Goal: Task Accomplishment & Management: Complete application form

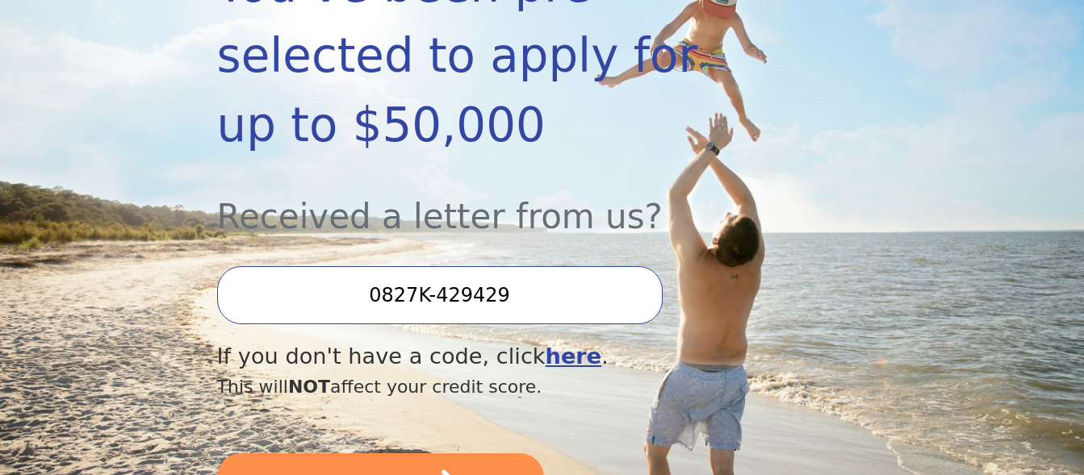
scroll to position [435, 0]
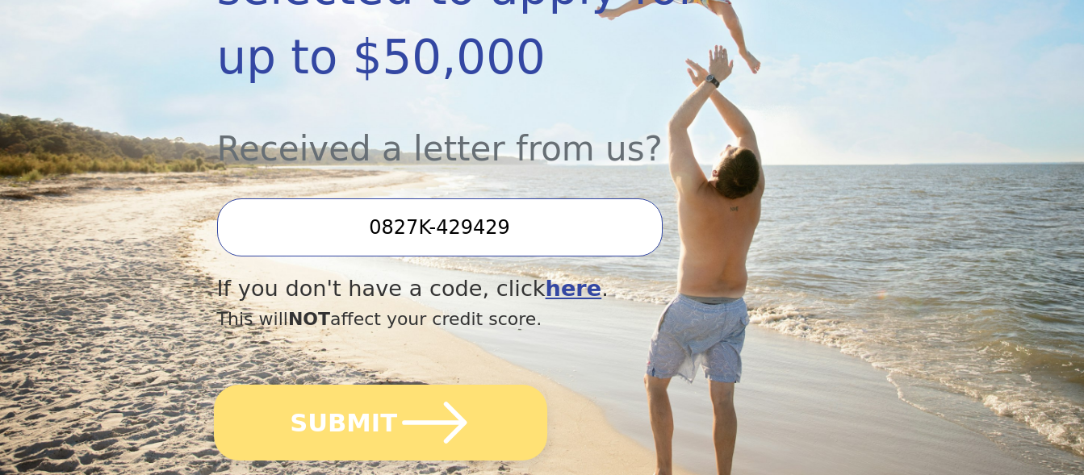
click at [396, 433] on button "SUBMIT" at bounding box center [380, 423] width 333 height 76
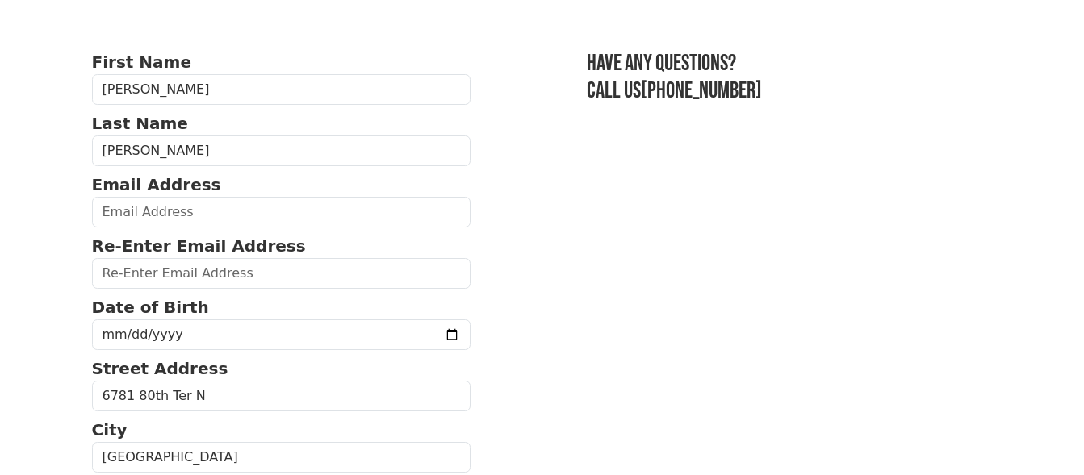
scroll to position [73, 0]
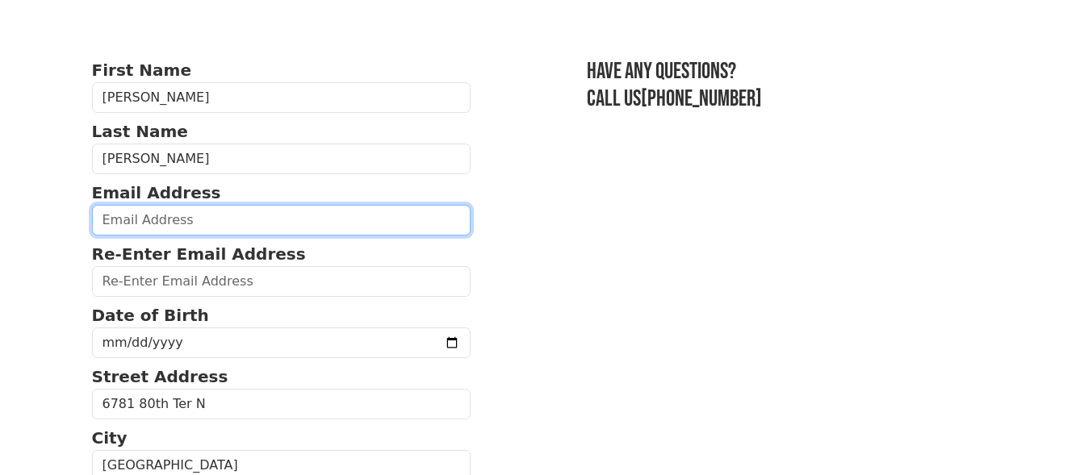
click at [124, 219] on input "email" at bounding box center [281, 220] width 379 height 31
type input "mrwgwright@gmail.com"
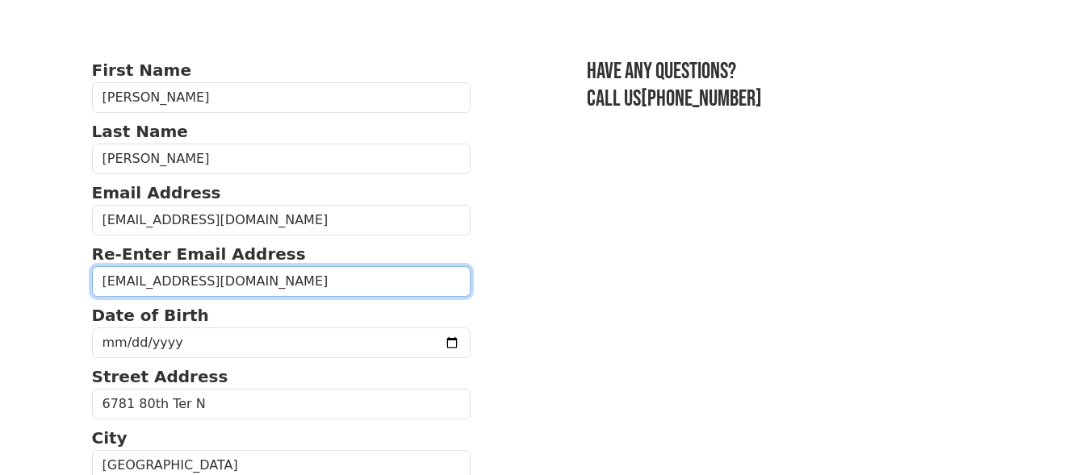
type input "mrwgwright@gmail.com"
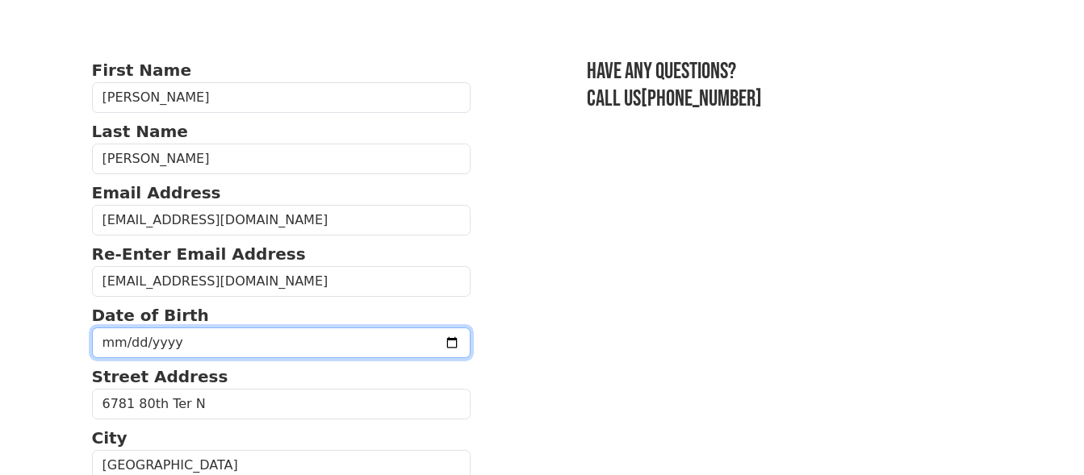
click at [325, 344] on input "date" at bounding box center [281, 343] width 379 height 31
type input "1965-11-09"
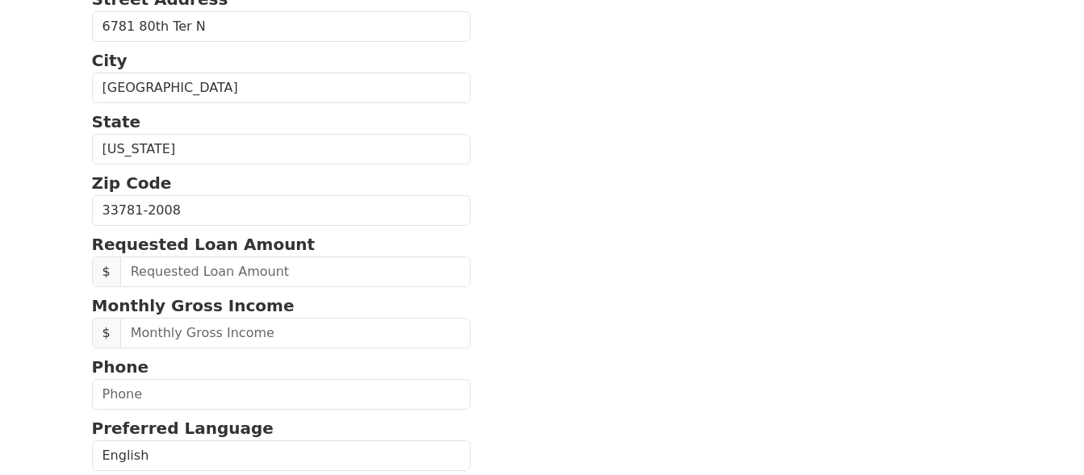
scroll to position [458, 0]
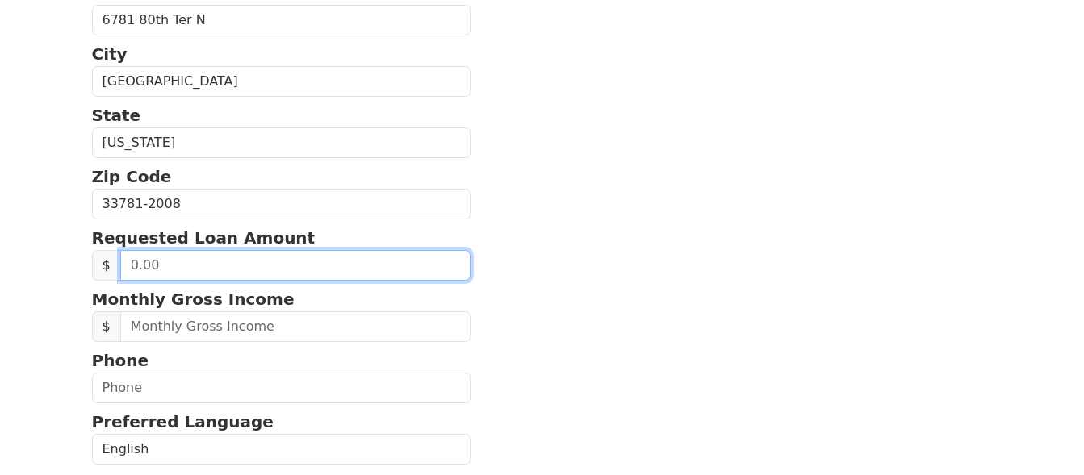
click at [379, 263] on input "text" at bounding box center [295, 265] width 351 height 31
type input "20,000.00"
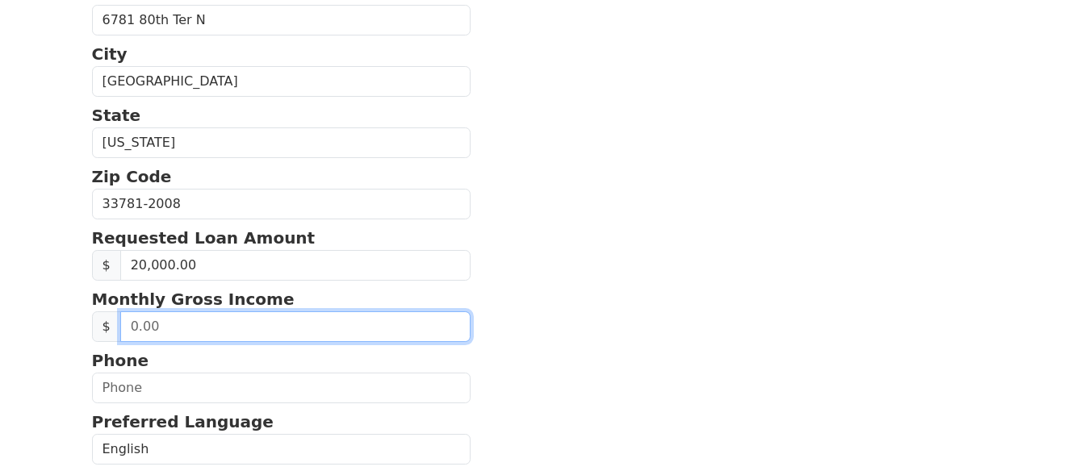
click at [333, 323] on input "text" at bounding box center [295, 327] width 351 height 31
drag, startPoint x: 233, startPoint y: 329, endPoint x: 110, endPoint y: 320, distance: 123.8
click at [120, 320] on input "42,000.00" at bounding box center [295, 327] width 351 height 31
type input "3,500.00"
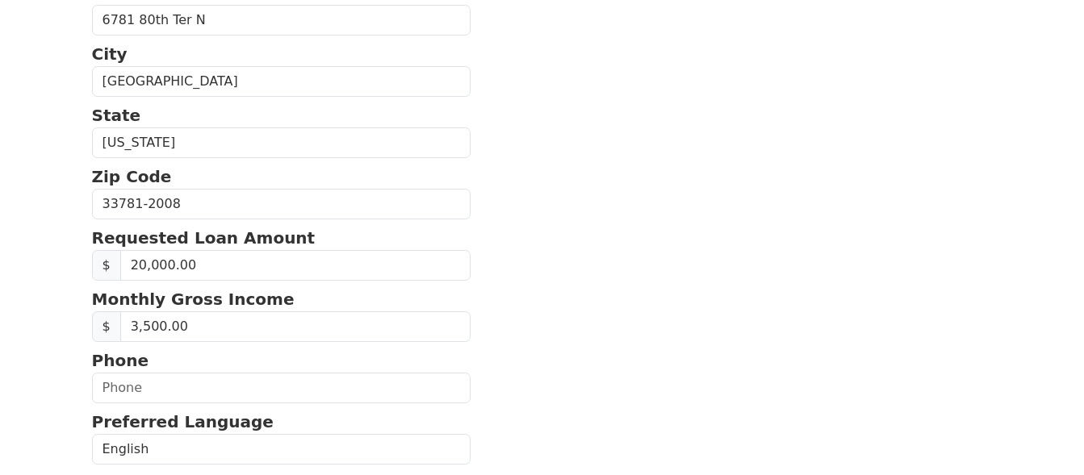
click at [793, 249] on section "First Name Wayne Last Name Wright Email Address mrwgwright@gmail.com Re-Enter E…" at bounding box center [542, 201] width 901 height 1054
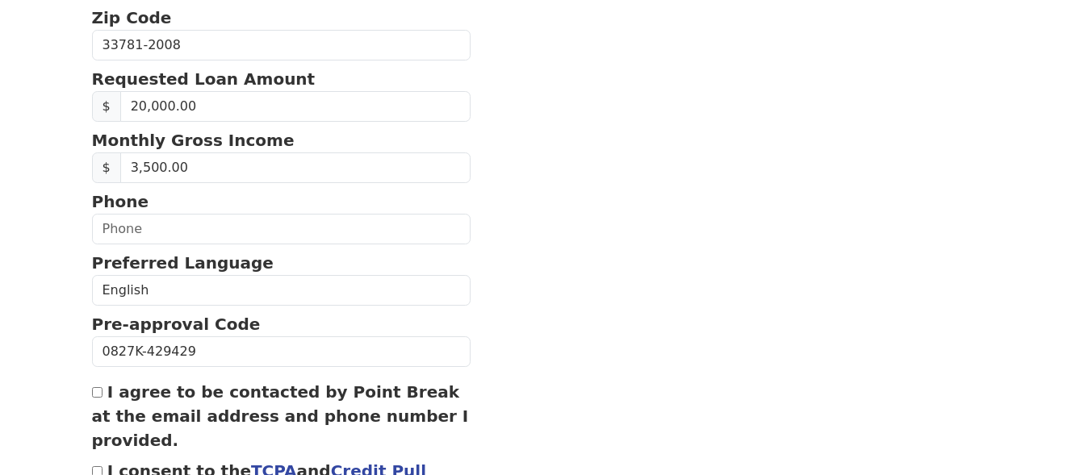
scroll to position [619, 0]
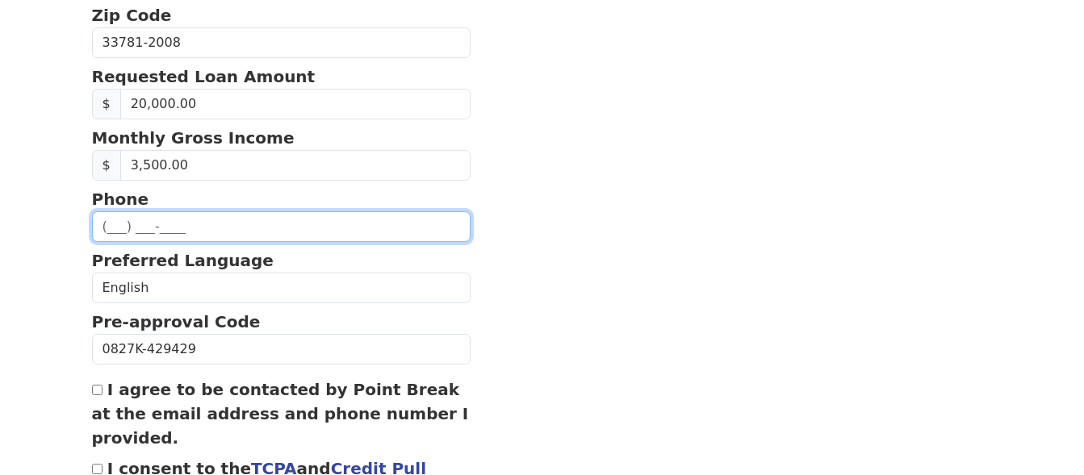
click at [238, 231] on input "text" at bounding box center [281, 227] width 379 height 31
type input "(727) 244-2269"
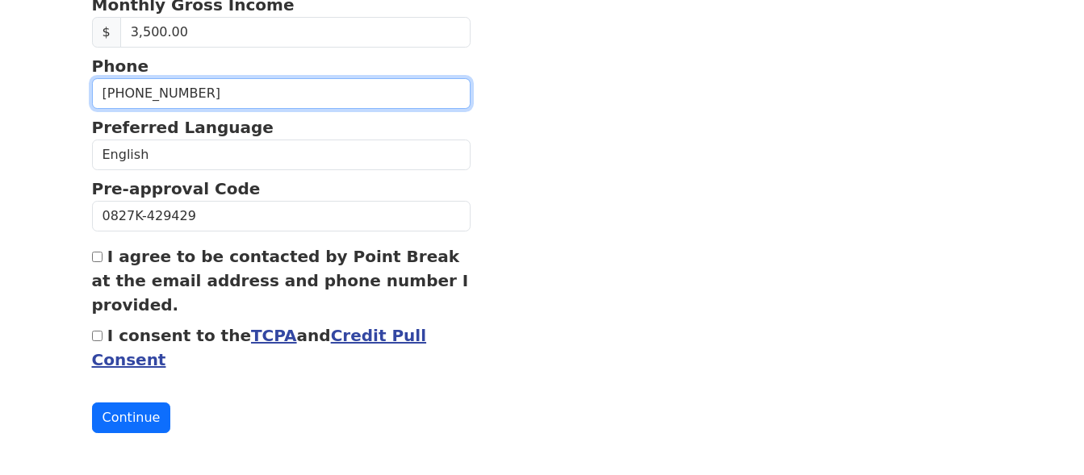
scroll to position [759, 0]
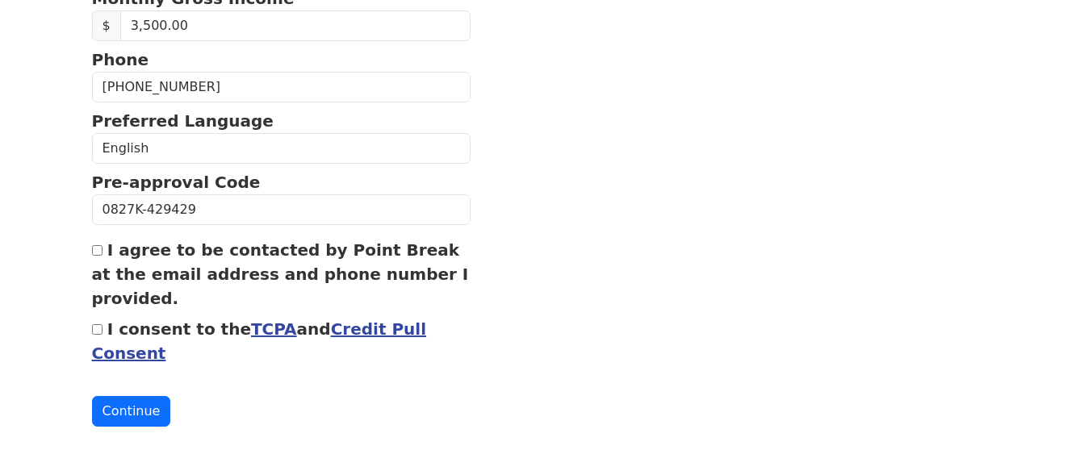
click at [101, 251] on input "I agree to be contacted by Point Break at the email address and phone number I …" at bounding box center [97, 250] width 10 height 10
checkbox input "true"
click at [98, 329] on input "I consent to the TCPA and Credit Pull Consent" at bounding box center [97, 330] width 10 height 10
checkbox input "true"
click at [136, 416] on button "Continue" at bounding box center [131, 411] width 79 height 31
